Goal: Information Seeking & Learning: Learn about a topic

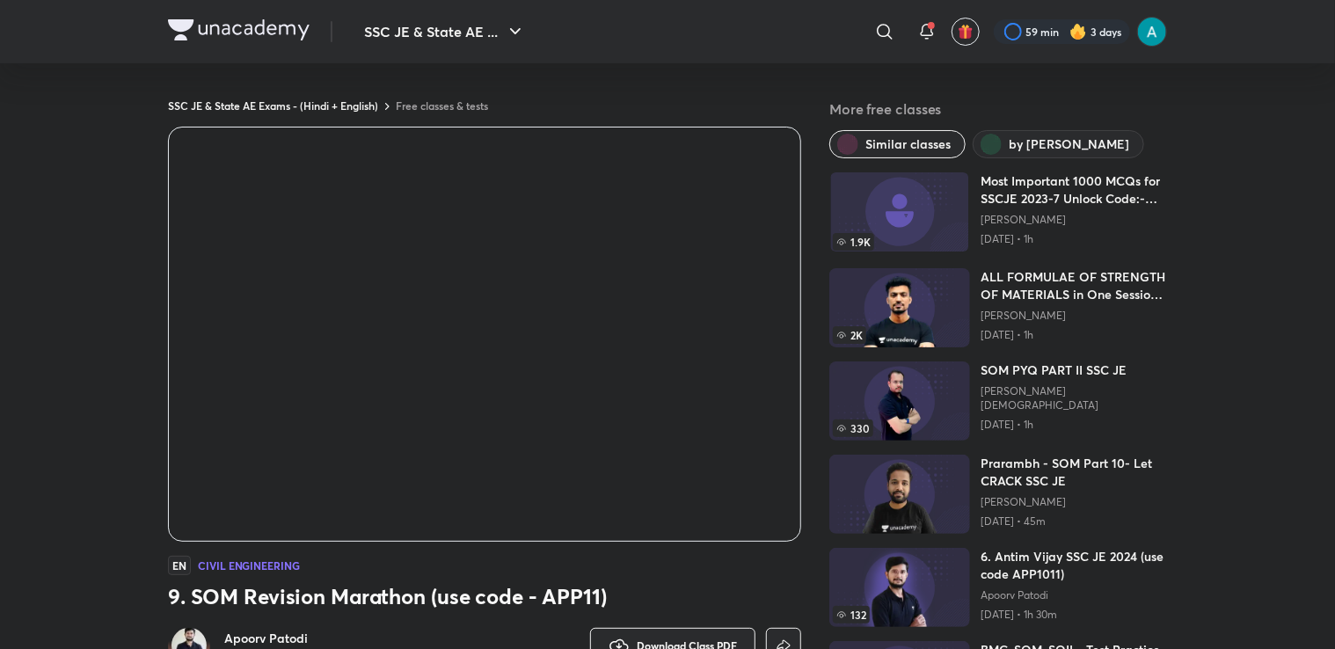
click at [776, 569] on div "EN Civil Engineering" at bounding box center [484, 565] width 633 height 19
